Goal: Task Accomplishment & Management: Manage account settings

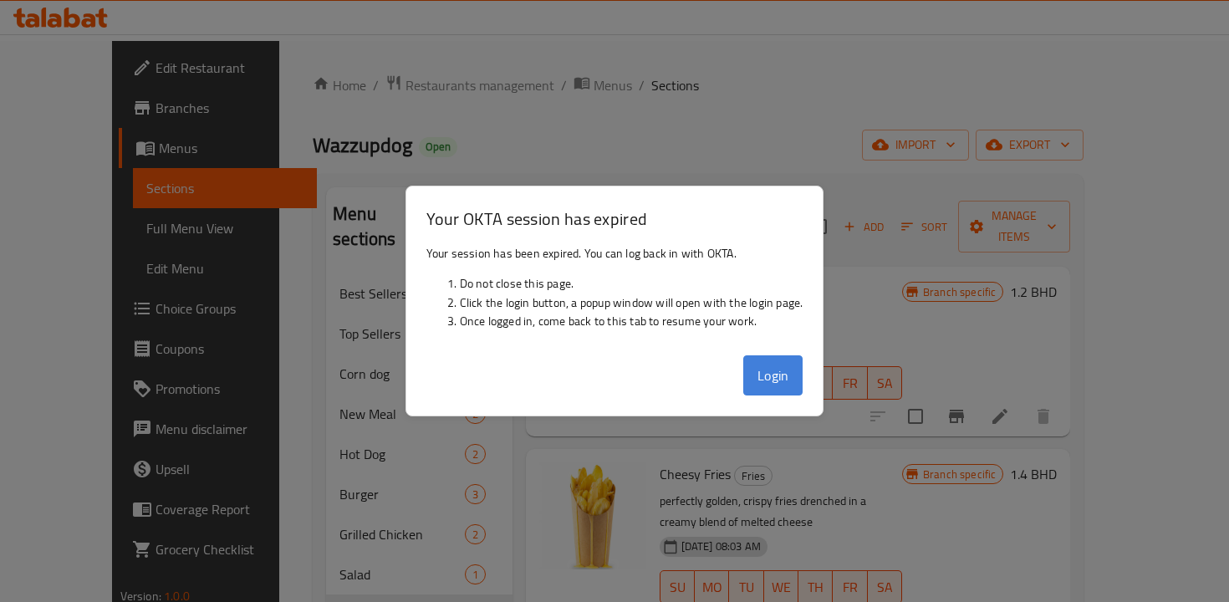
scroll to position [158, 0]
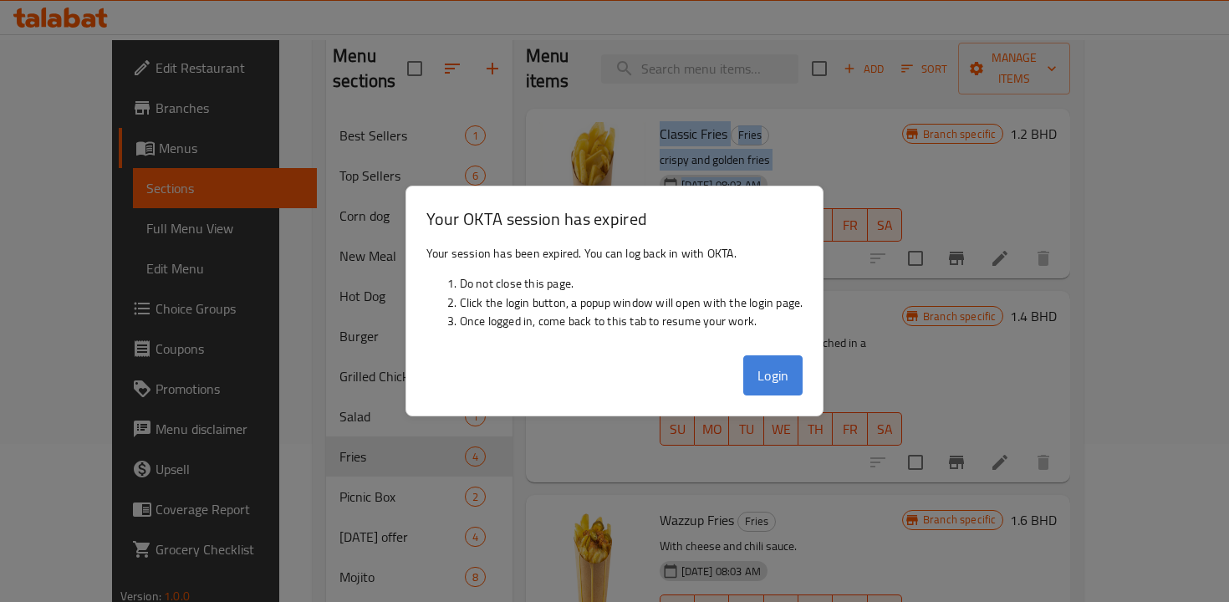
click at [775, 375] on button "Login" at bounding box center [773, 375] width 60 height 40
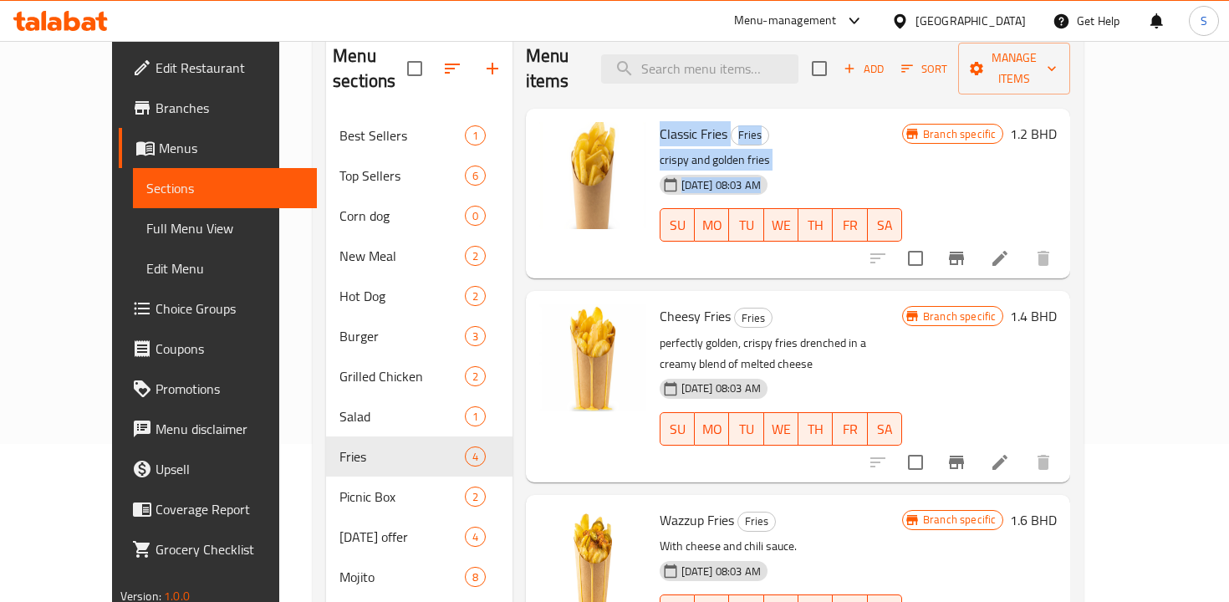
scroll to position [0, 0]
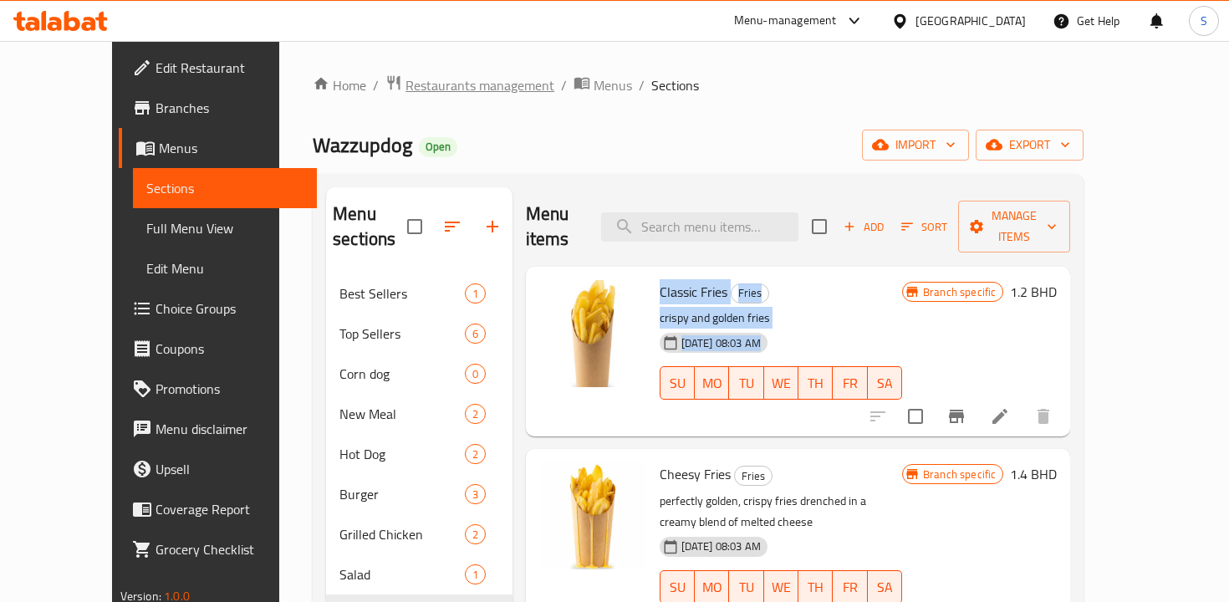
click at [450, 78] on span "Restaurants management" at bounding box center [480, 85] width 149 height 20
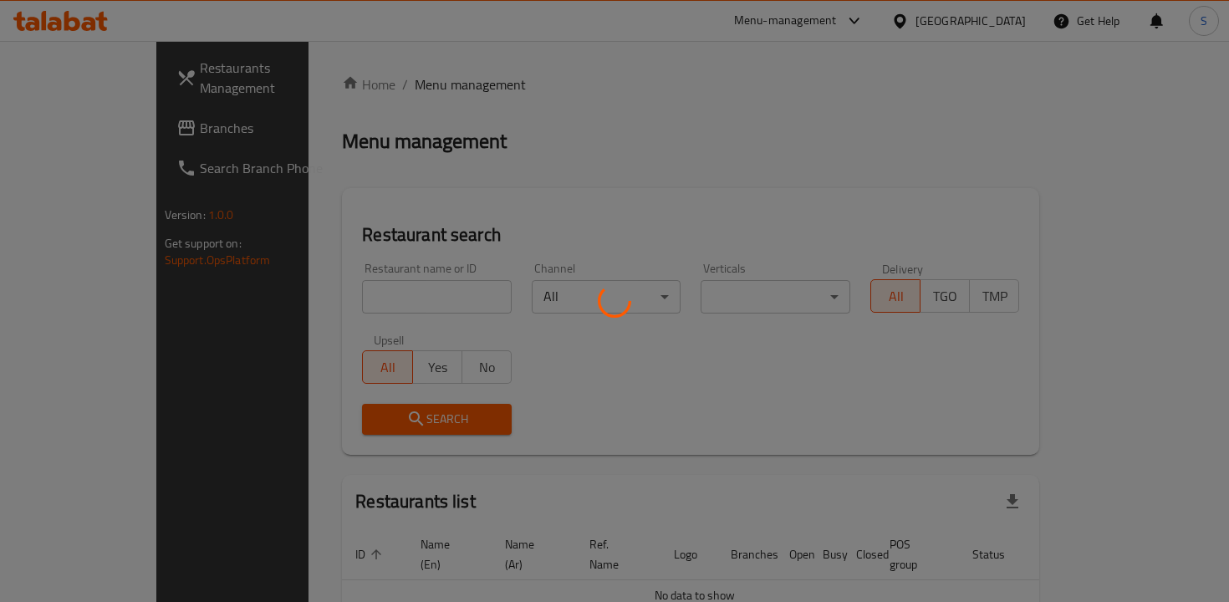
click at [408, 300] on div at bounding box center [614, 301] width 1229 height 602
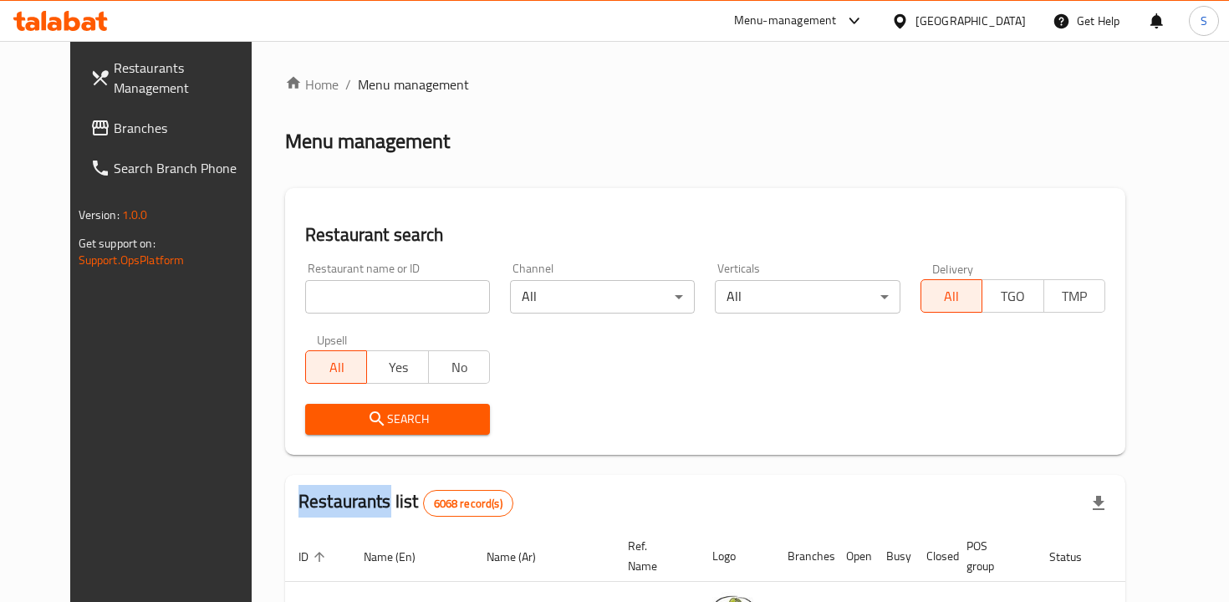
click at [408, 300] on div at bounding box center [614, 301] width 1229 height 602
click at [408, 300] on input "search" at bounding box center [397, 296] width 185 height 33
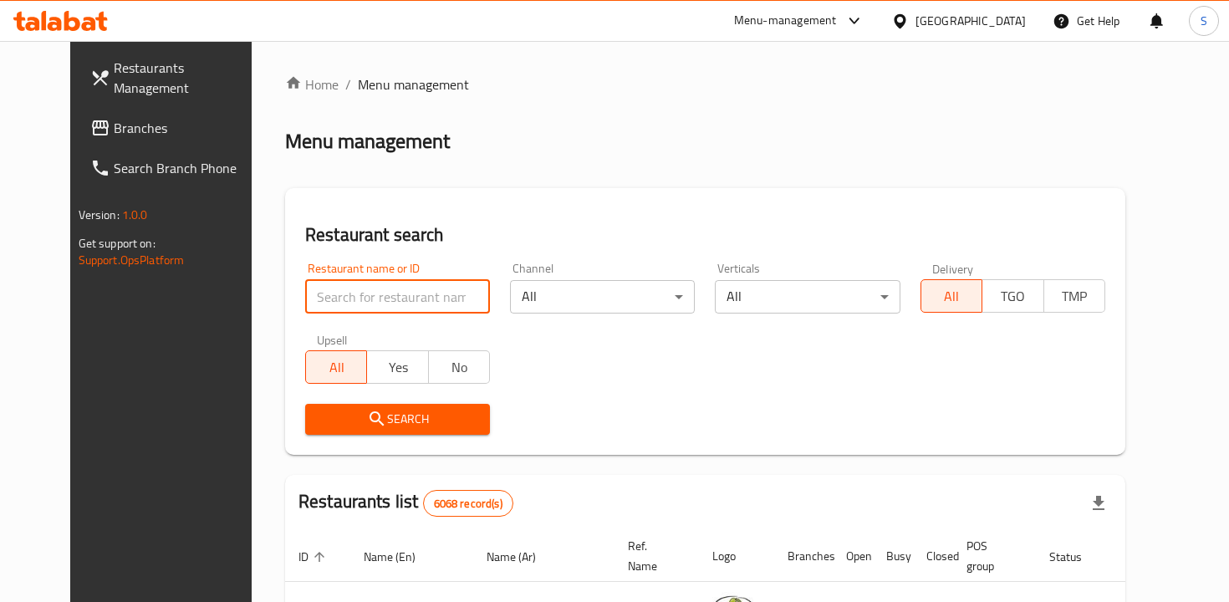
click at [408, 300] on input "search" at bounding box center [397, 296] width 185 height 33
click button "Search" at bounding box center [397, 419] width 185 height 31
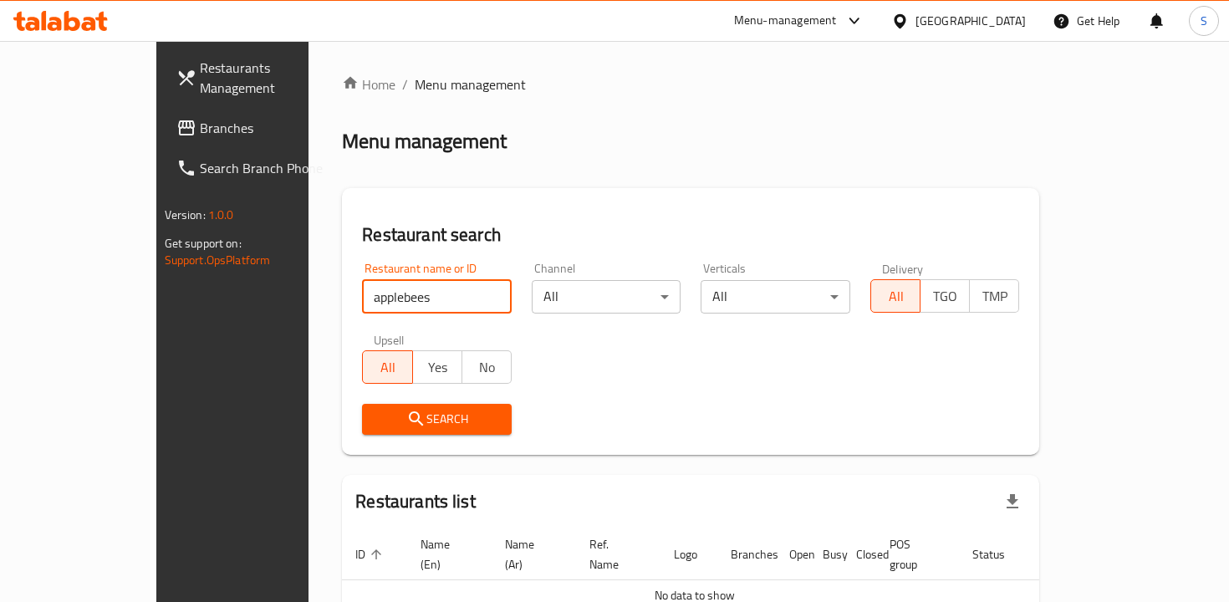
click at [367, 297] on input "applebees" at bounding box center [437, 296] width 150 height 33
type input "[PERSON_NAME]"
click button "Search" at bounding box center [437, 419] width 150 height 31
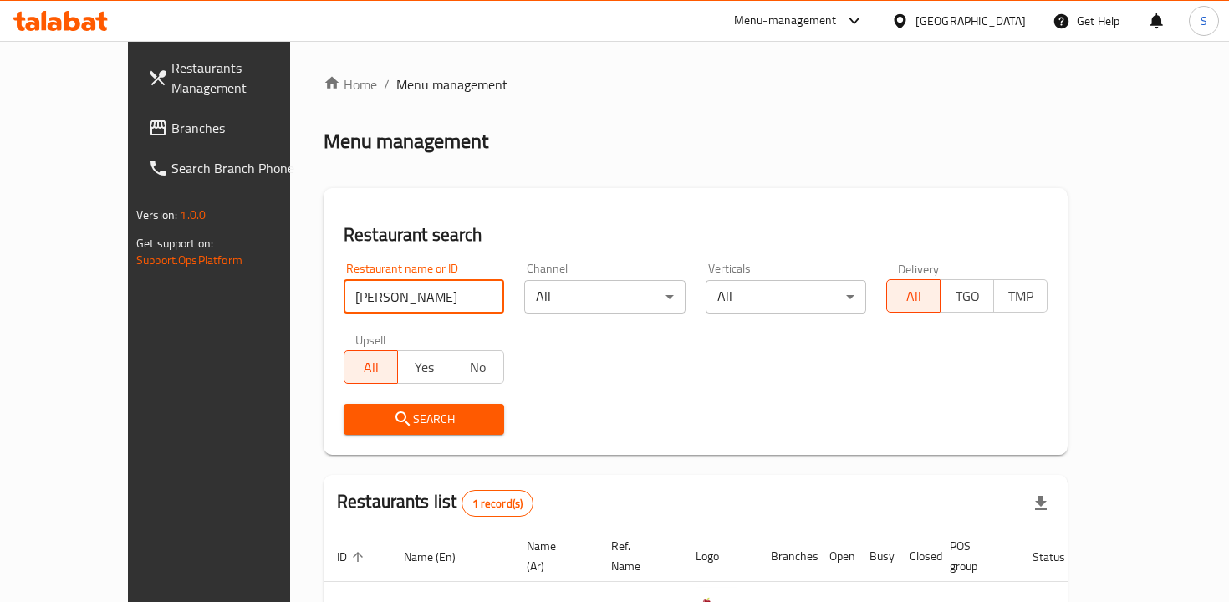
scroll to position [111, 0]
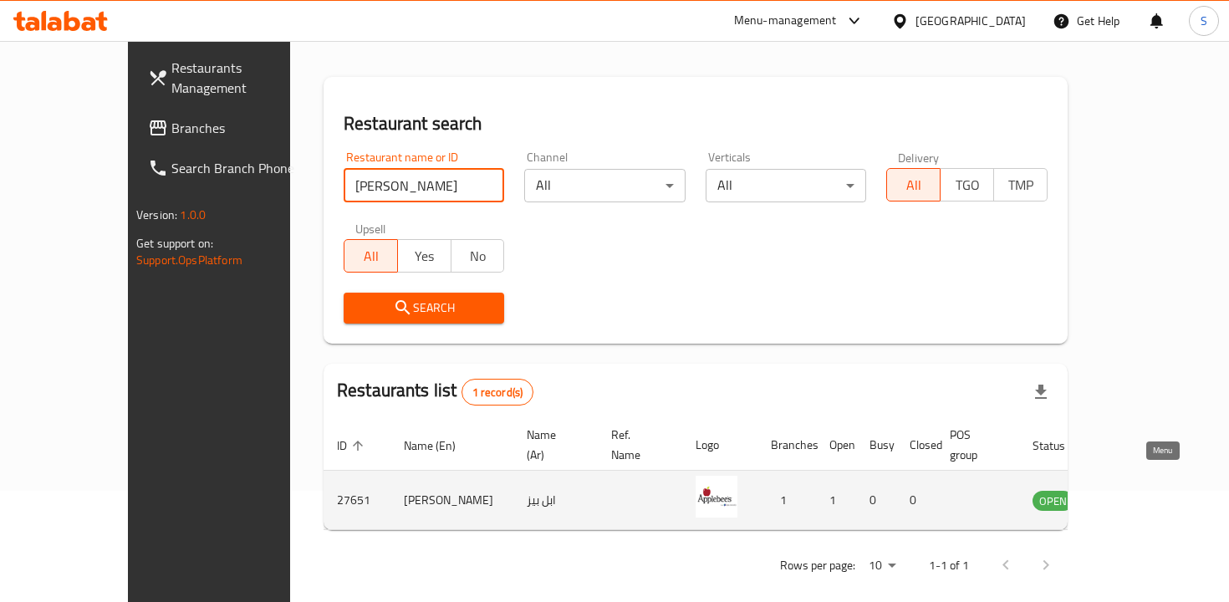
click at [1137, 498] on icon "enhanced table" at bounding box center [1134, 501] width 6 height 7
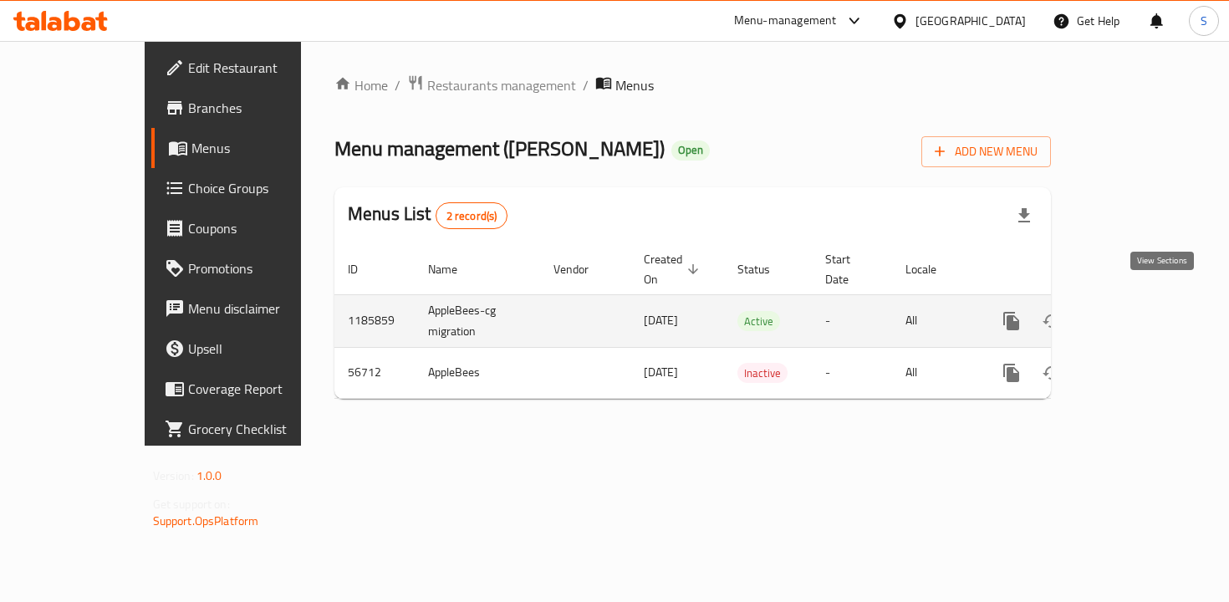
click at [1152, 308] on link "enhanced table" at bounding box center [1132, 321] width 40 height 40
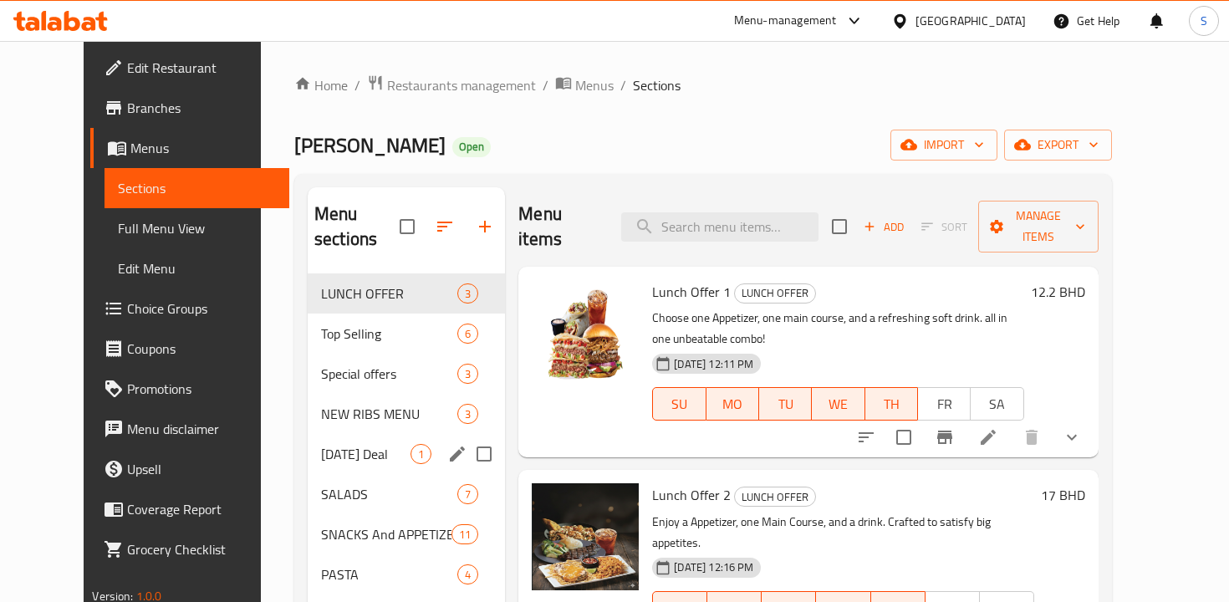
scroll to position [101, 0]
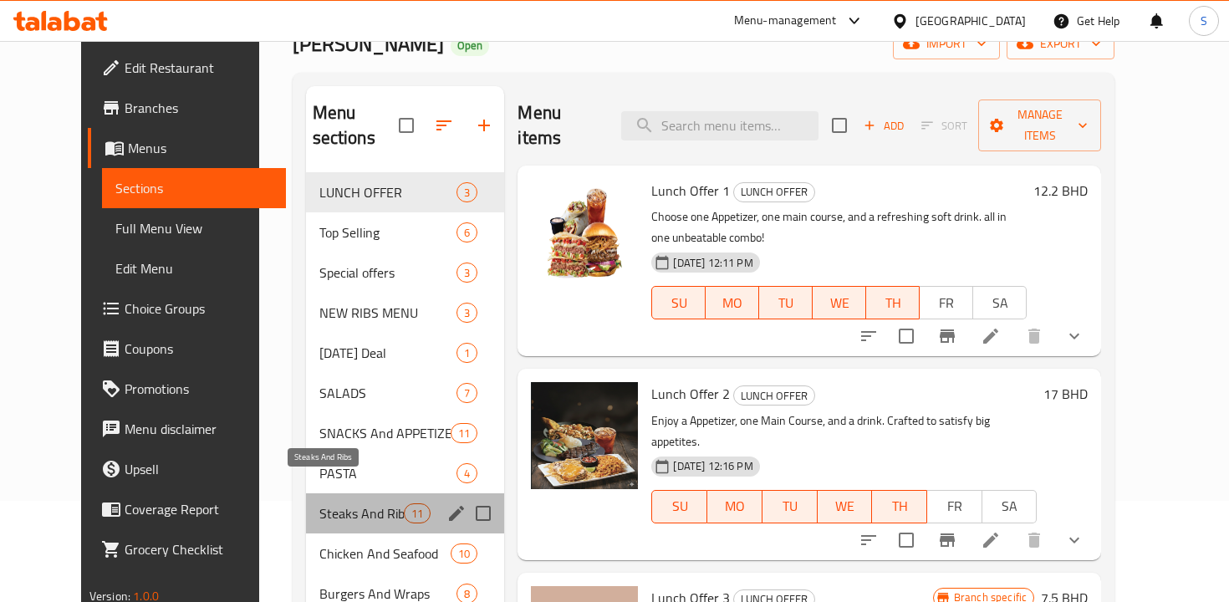
click at [319, 503] on span "Steaks And Ribs" at bounding box center [361, 513] width 85 height 20
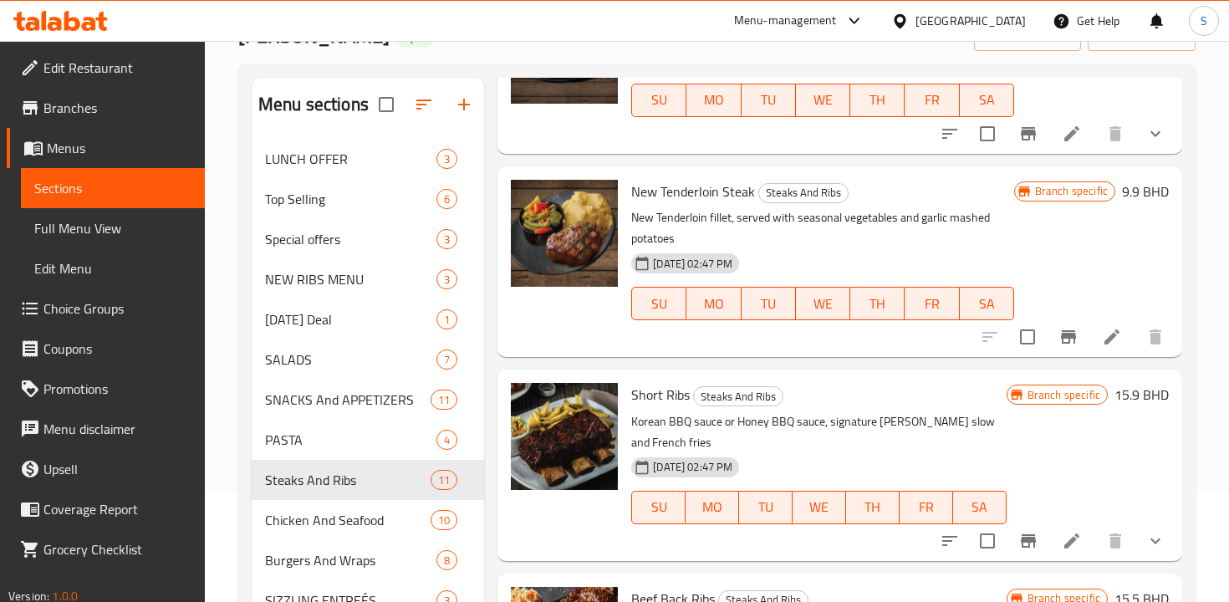
scroll to position [92, 0]
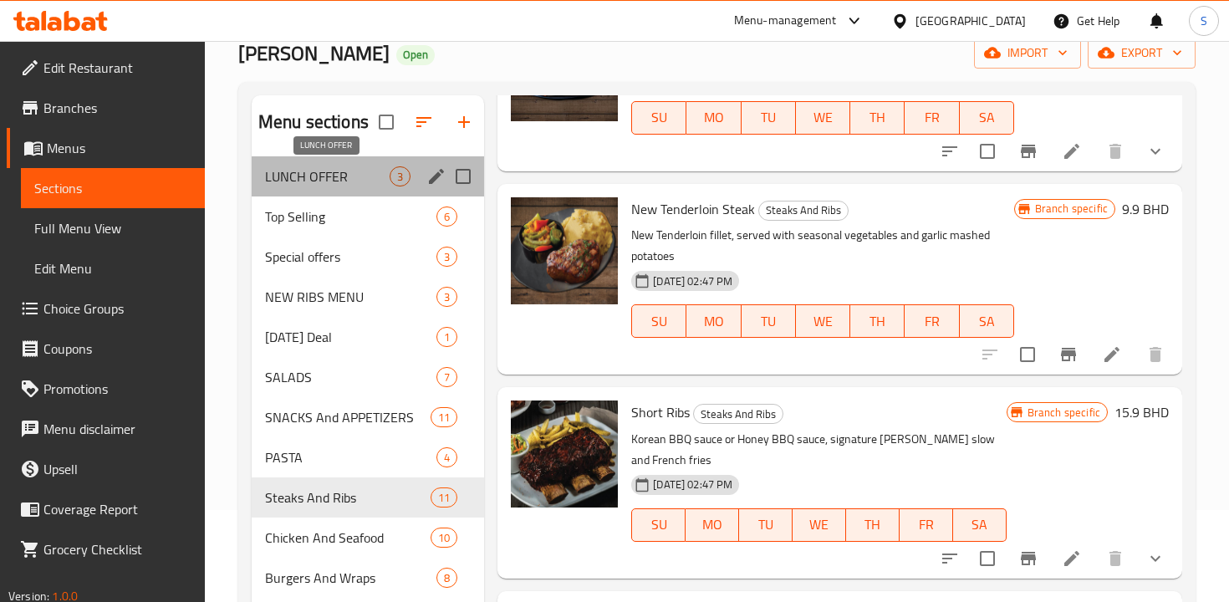
click at [362, 171] on span "LUNCH OFFER" at bounding box center [327, 176] width 125 height 20
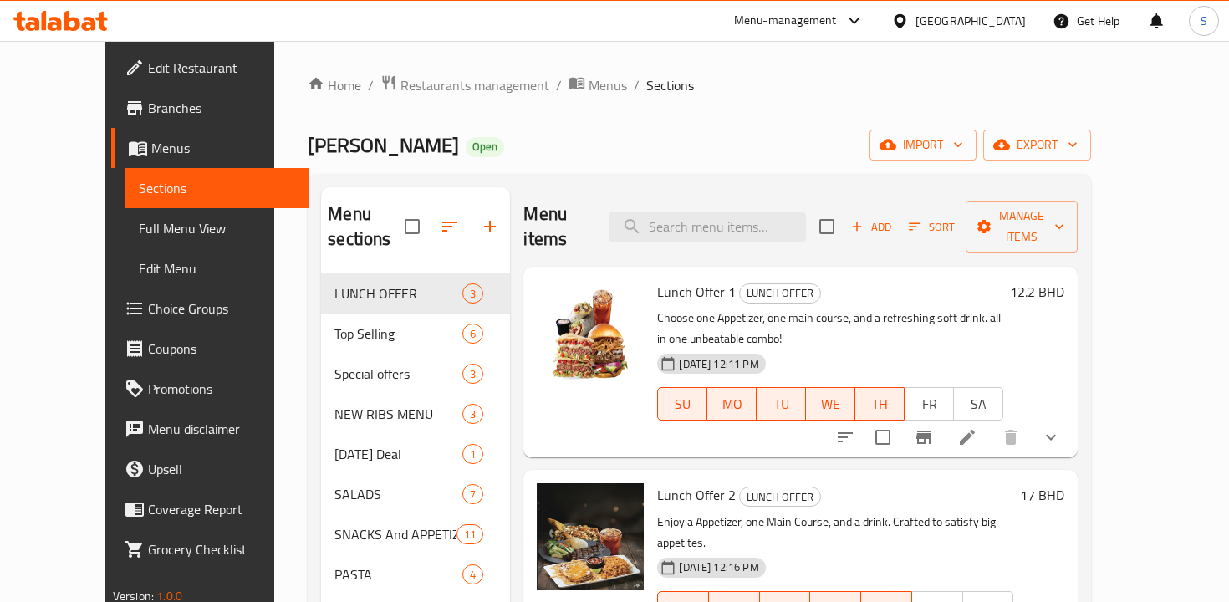
click at [837, 18] on div "Menu-management" at bounding box center [785, 21] width 103 height 20
click at [148, 74] on span "Edit Restaurant" at bounding box center [222, 68] width 148 height 20
